Goal: Task Accomplishment & Management: Use online tool/utility

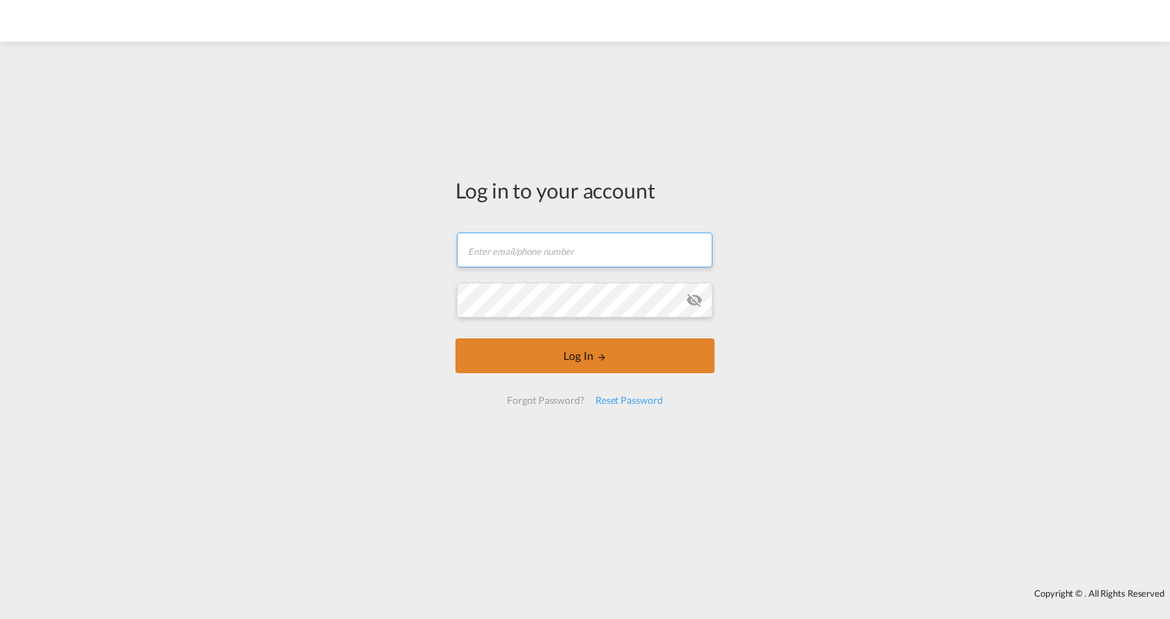
type input "[EMAIL_ADDRESS][PERSON_NAME][DOMAIN_NAME]"
click at [554, 354] on button "Log In" at bounding box center [584, 355] width 259 height 35
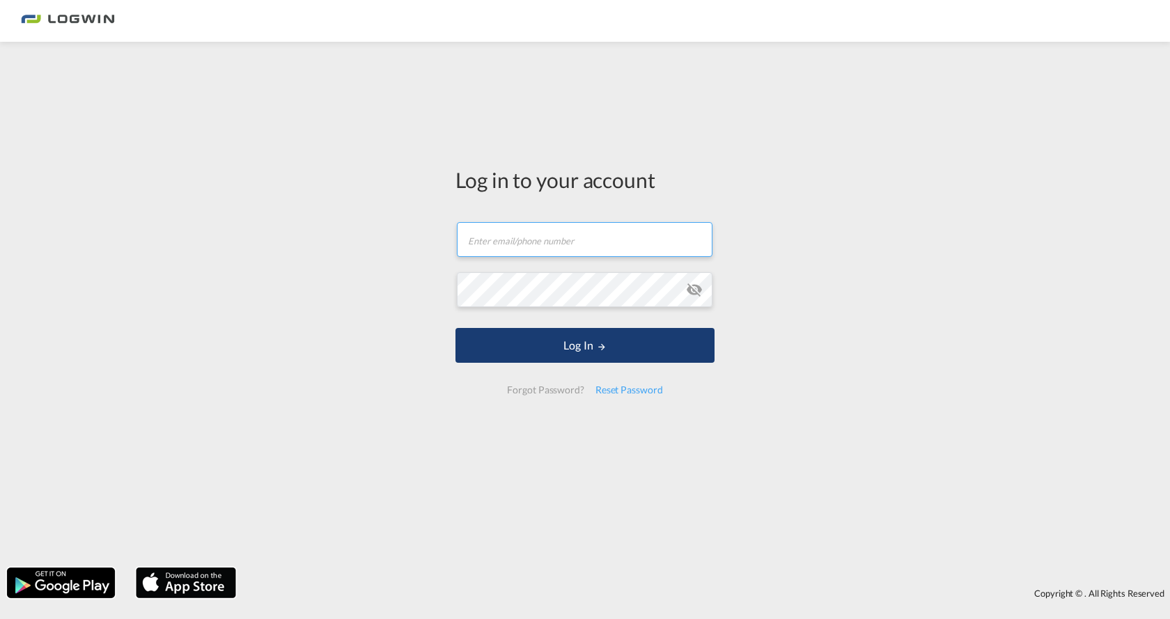
type input "[EMAIL_ADDRESS][PERSON_NAME][DOMAIN_NAME]"
click at [577, 352] on button "Log In" at bounding box center [584, 345] width 259 height 35
